Goal: Navigation & Orientation: Find specific page/section

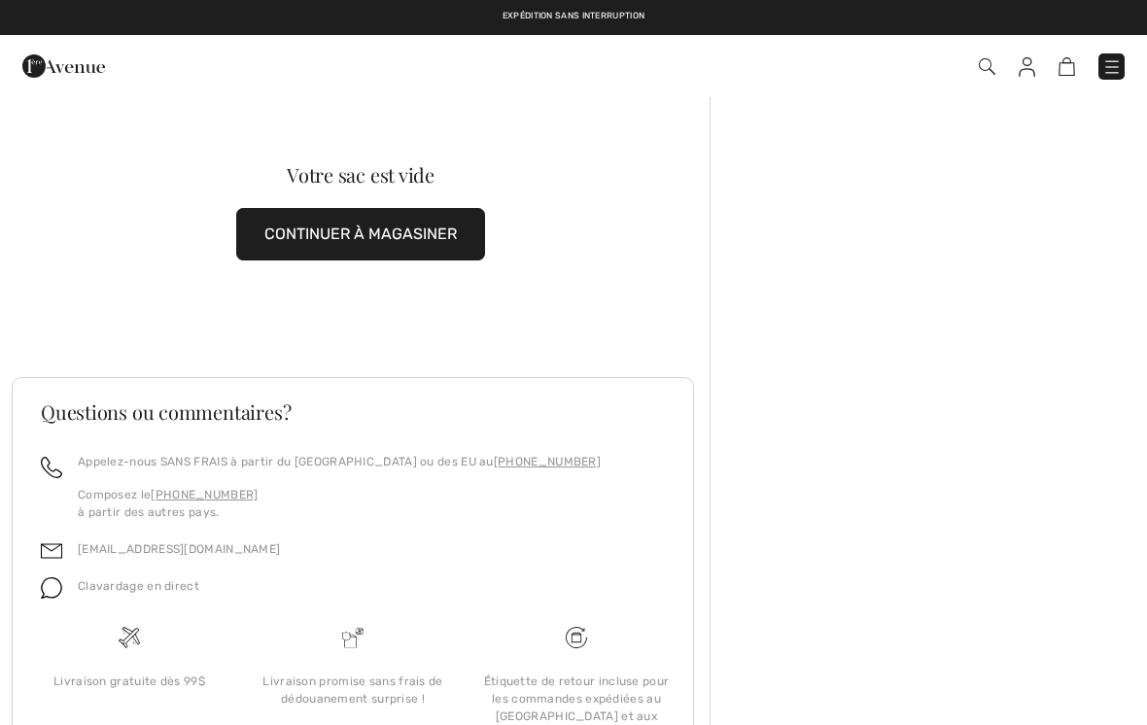
click at [1120, 65] on img at bounding box center [1111, 66] width 19 height 19
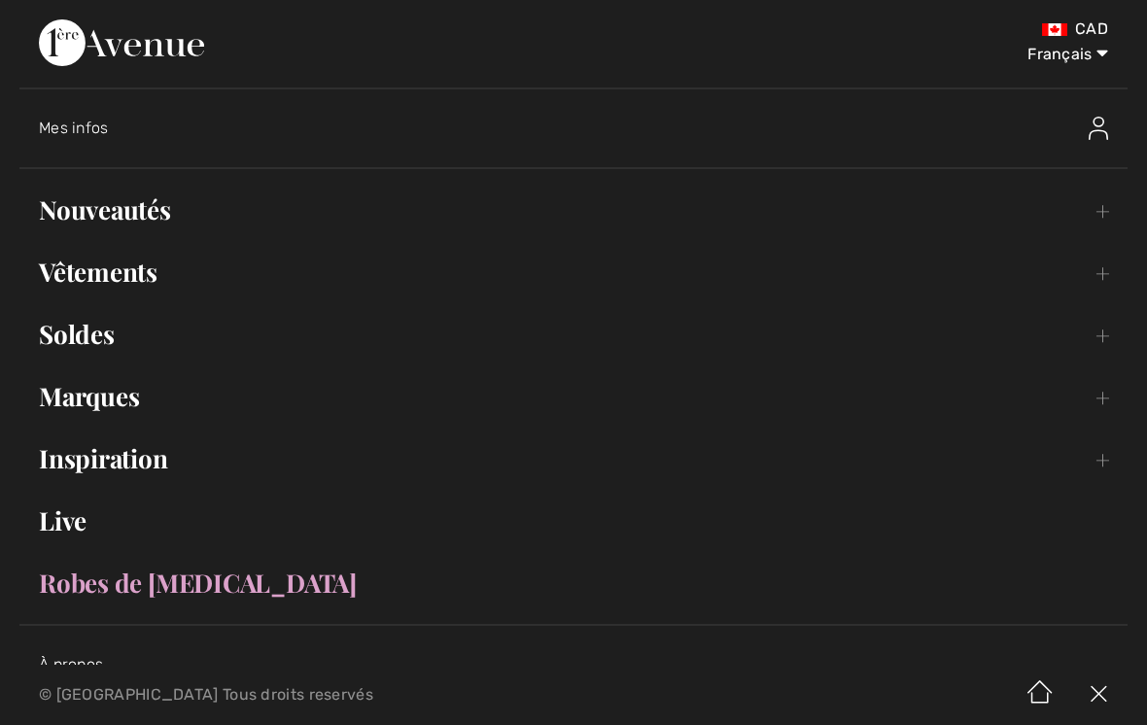
click at [358, 204] on link "Nouveautés Toggle submenu" at bounding box center [573, 210] width 1108 height 43
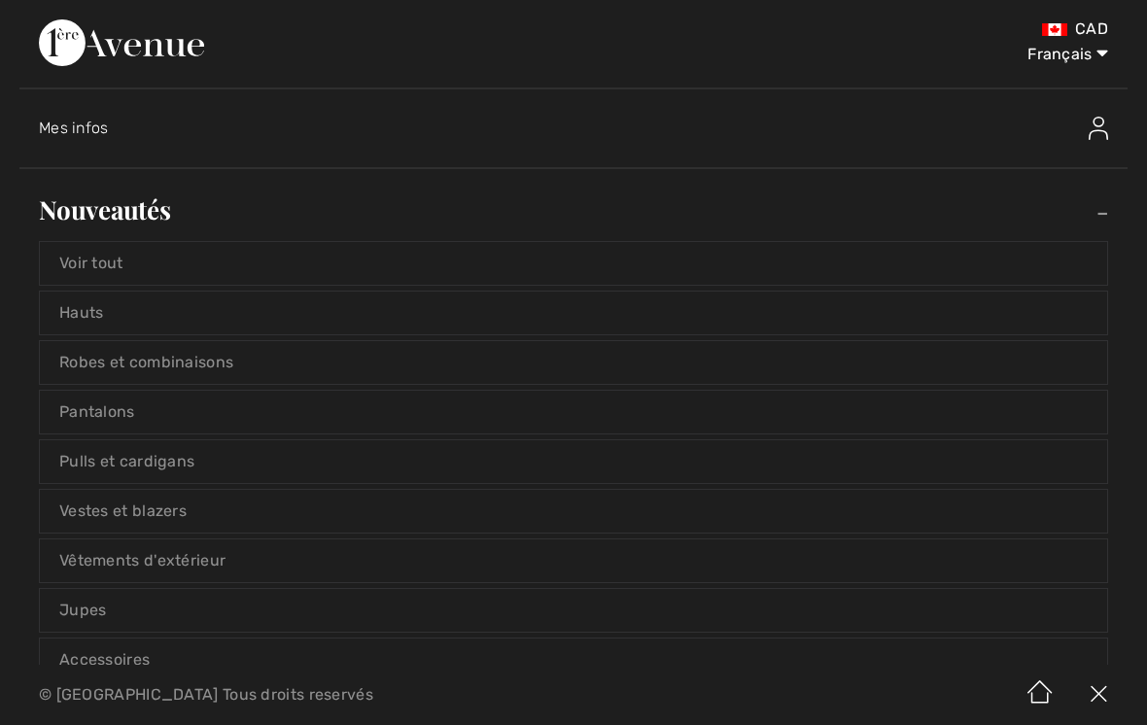
click at [641, 265] on link "Voir tout" at bounding box center [573, 263] width 1067 height 43
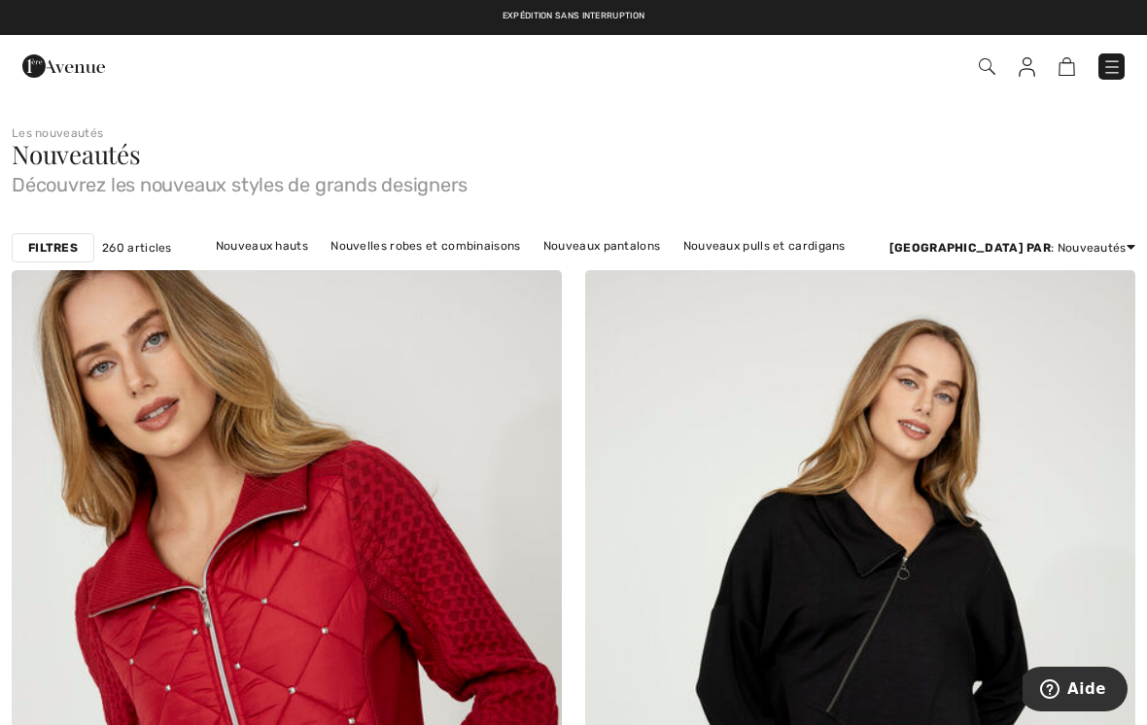
click at [1032, 67] on img at bounding box center [1026, 66] width 17 height 19
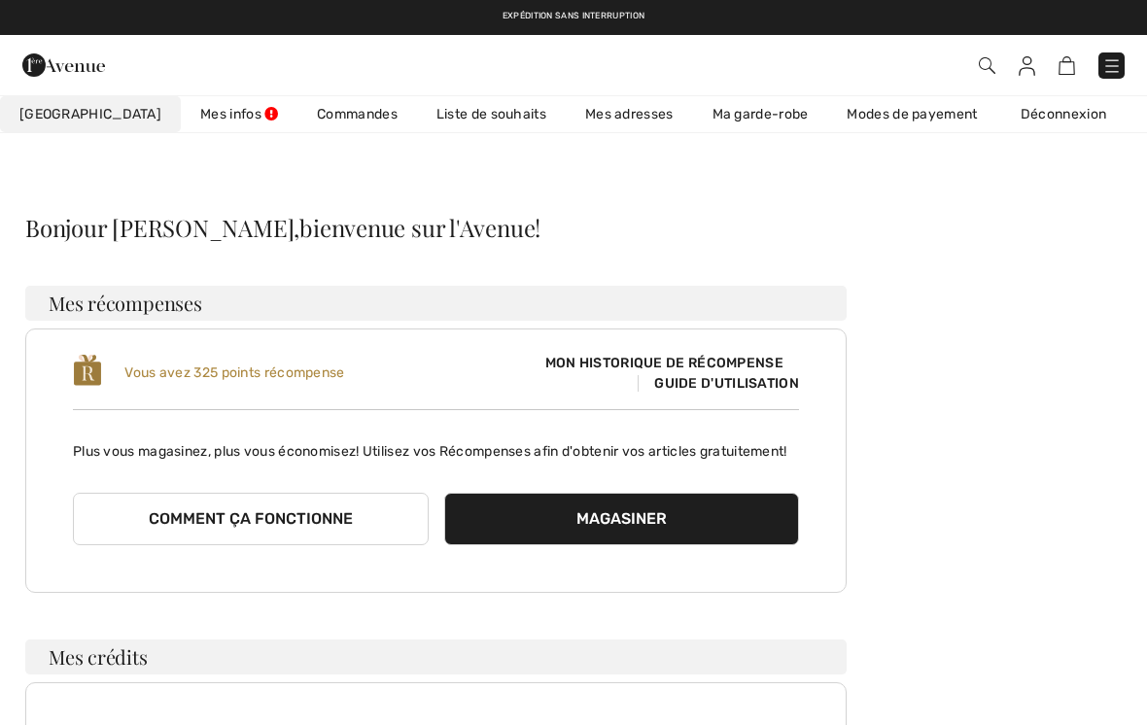
click at [458, 121] on link "Liste de souhaits" at bounding box center [491, 114] width 149 height 36
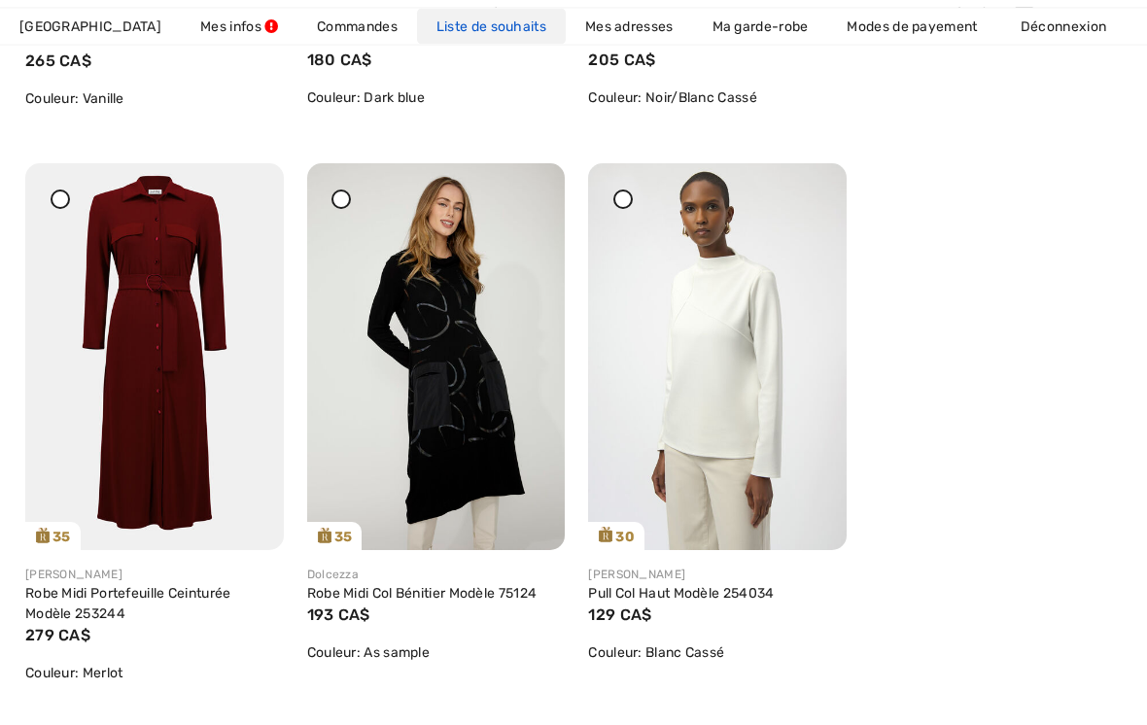
scroll to position [1377, 0]
click at [811, 200] on icon at bounding box center [809, 201] width 12 height 14
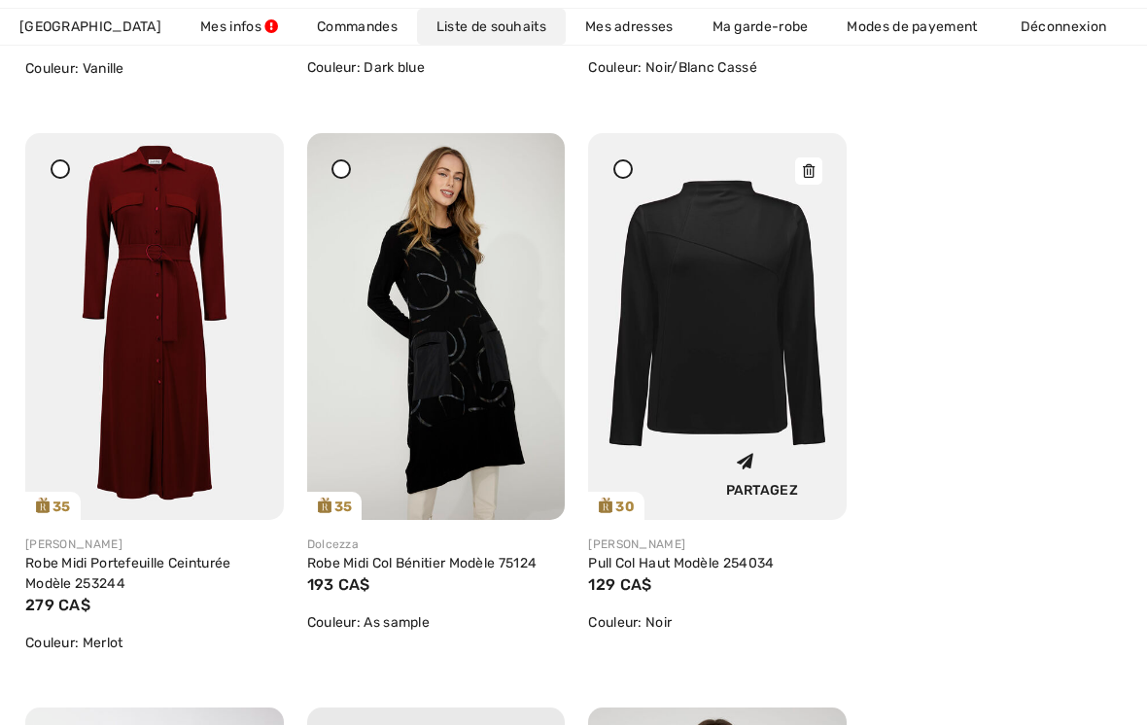
click at [815, 175] on div at bounding box center [808, 170] width 27 height 27
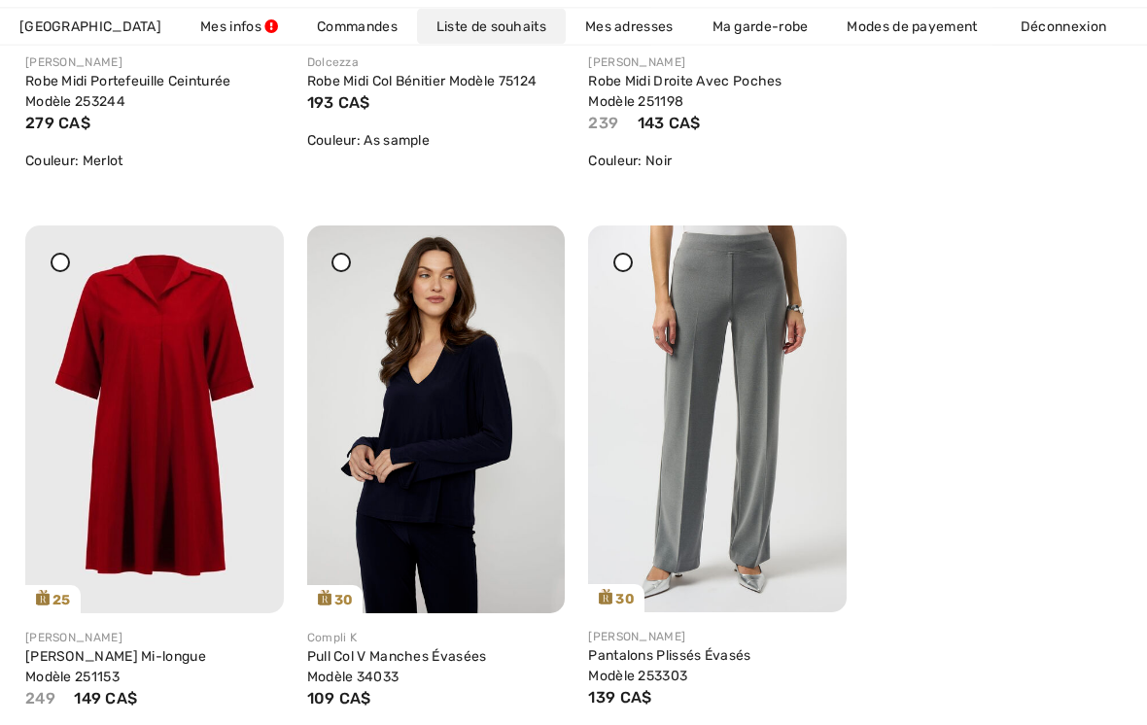
scroll to position [1889, 0]
click at [532, 268] on icon at bounding box center [527, 264] width 12 height 14
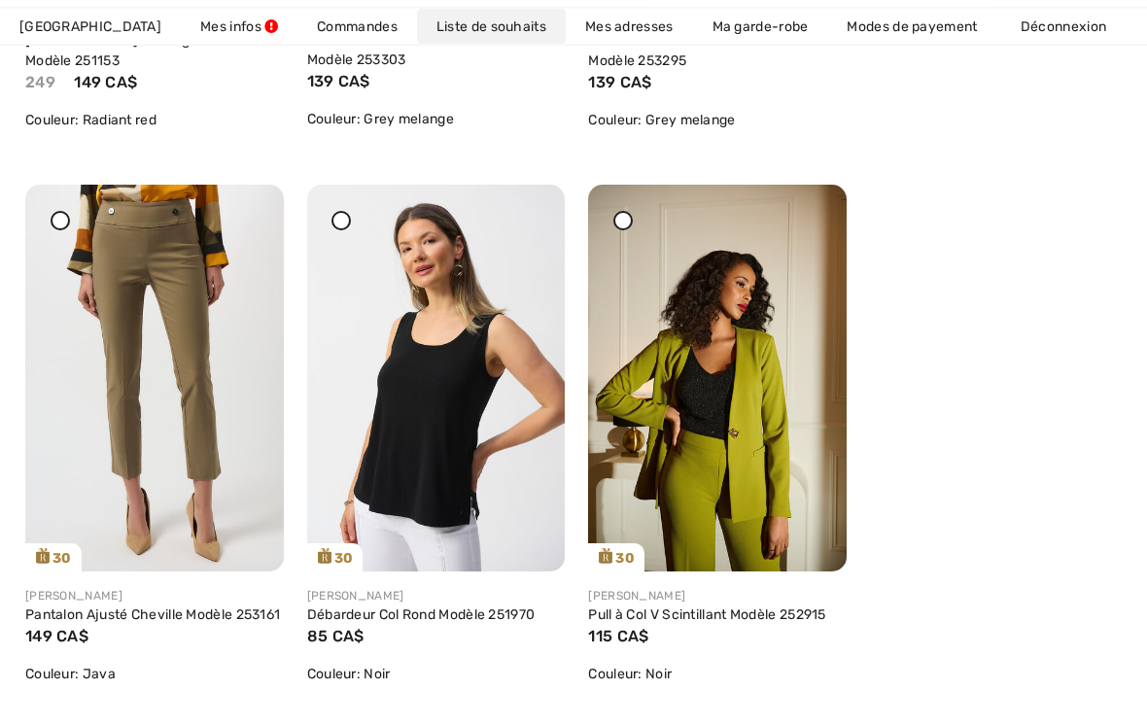
scroll to position [2505, 0]
click at [813, 228] on icon at bounding box center [809, 223] width 12 height 14
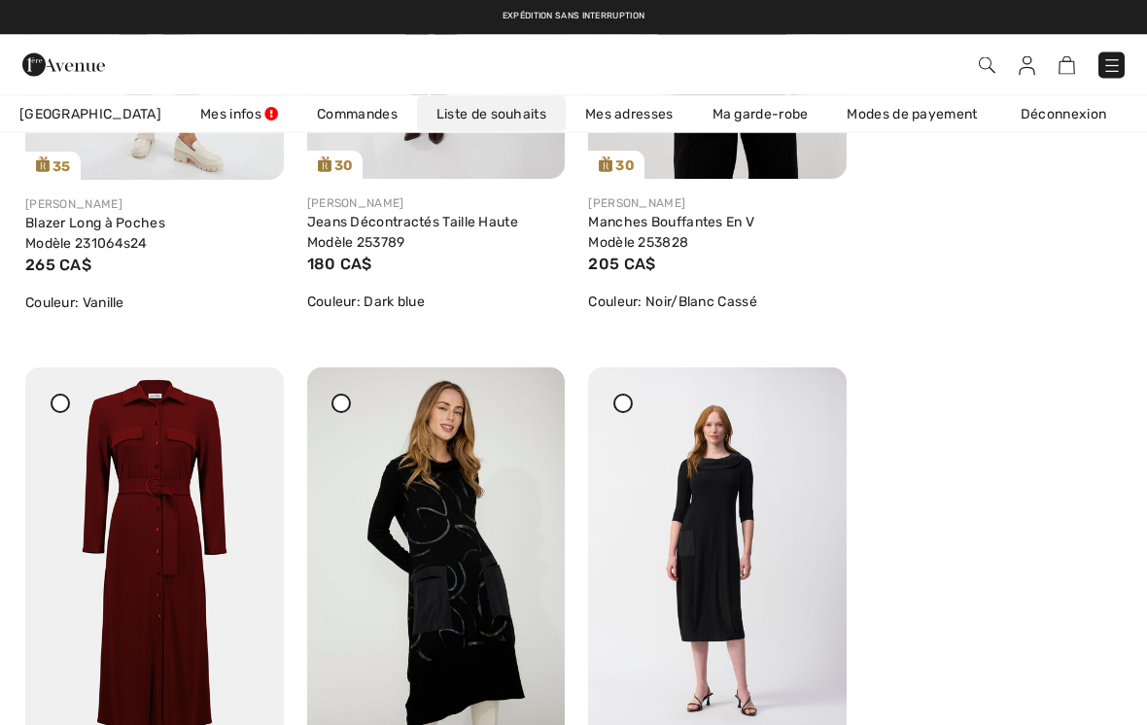
scroll to position [1163, 0]
